Goal: Check status: Check status

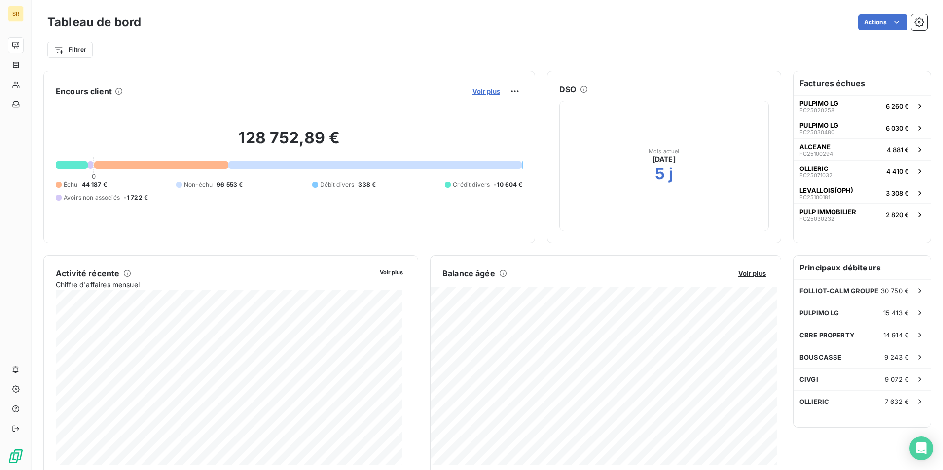
click at [481, 93] on span "Voir plus" at bounding box center [486, 91] width 28 height 8
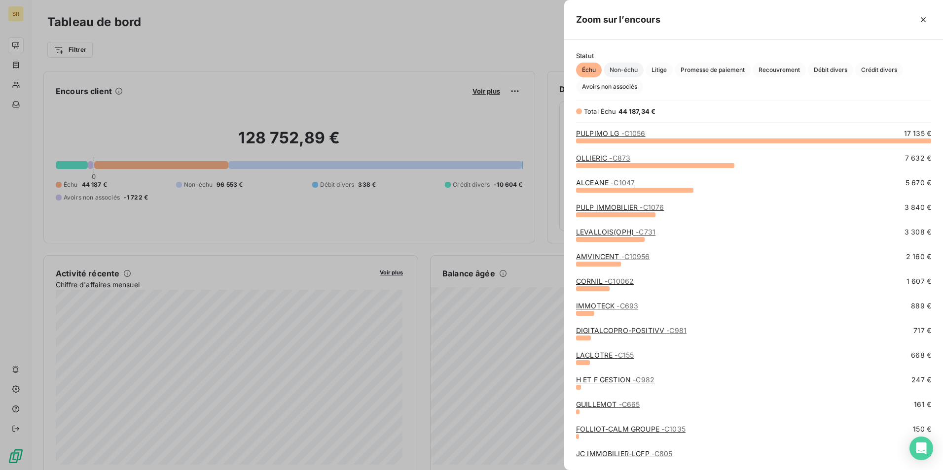
click at [632, 72] on span "Non-échu" at bounding box center [624, 70] width 40 height 15
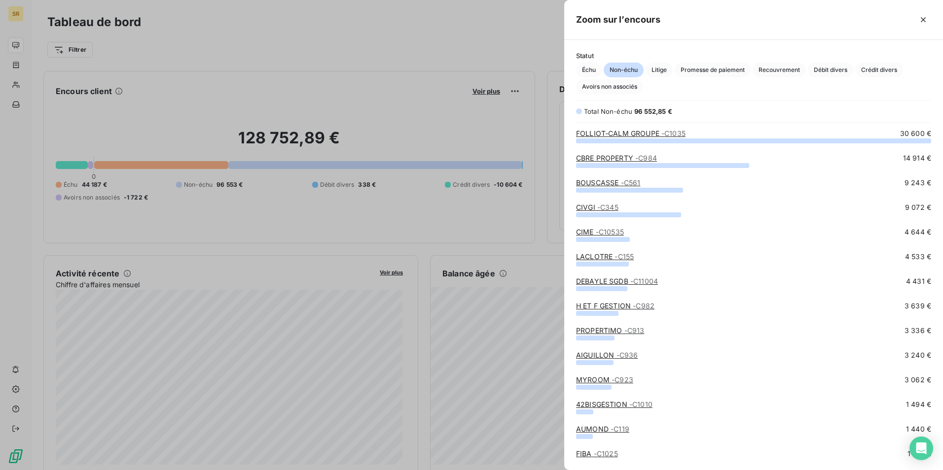
scroll to position [323, 371]
click at [422, 57] on div at bounding box center [471, 235] width 943 height 470
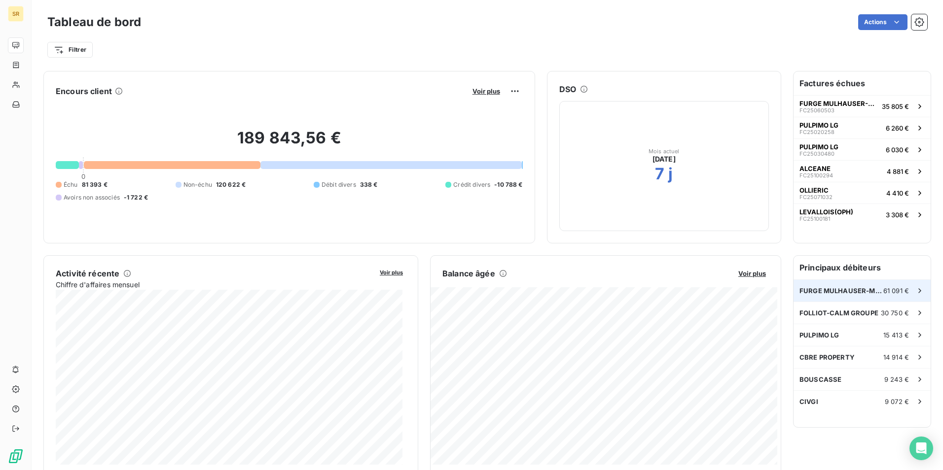
click at [851, 294] on span "FURGE MULHAUSER-MSG" at bounding box center [841, 291] width 84 height 8
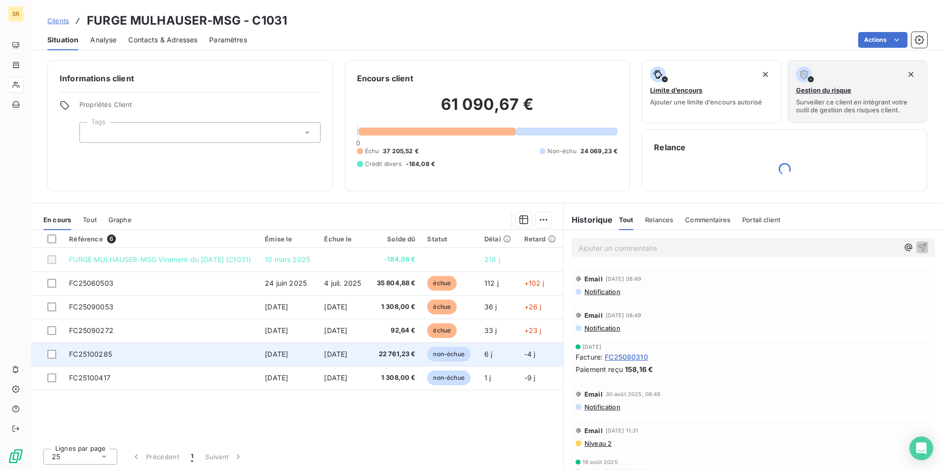
click at [109, 352] on span "FC25100285" at bounding box center [90, 354] width 43 height 8
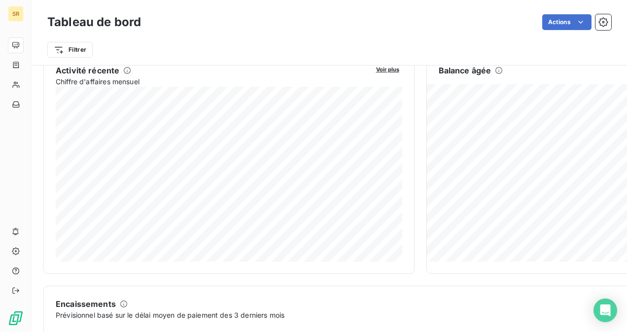
scroll to position [205, 0]
